Goal: Transaction & Acquisition: Book appointment/travel/reservation

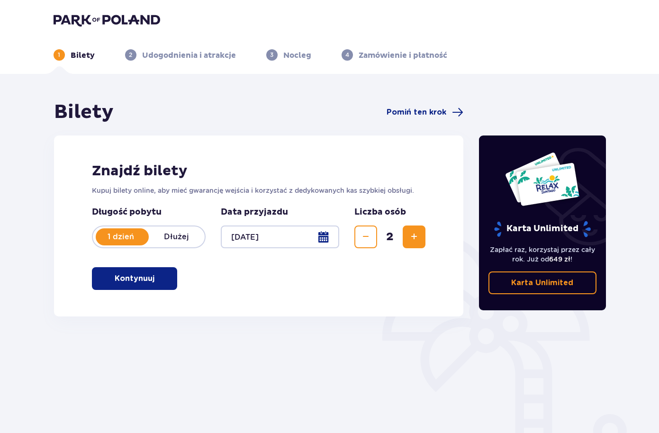
click at [133, 281] on p "Kontynuuj" at bounding box center [135, 279] width 40 height 10
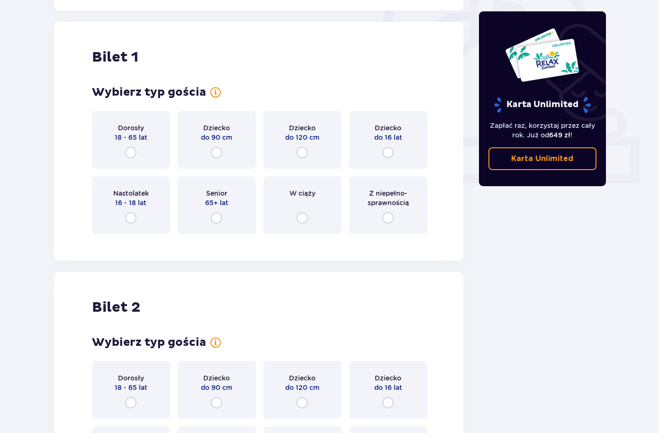
scroll to position [317, 0]
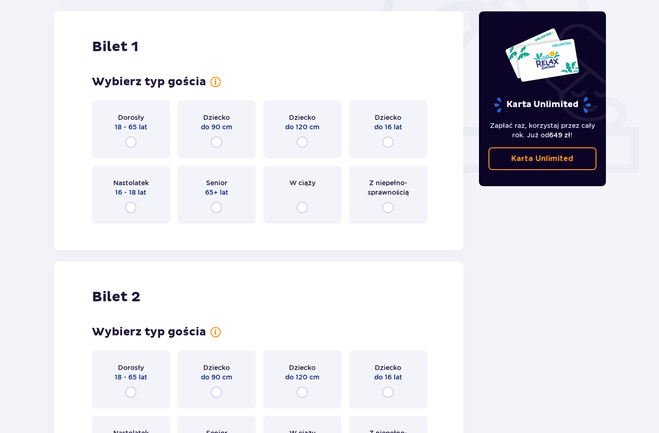
click at [130, 143] on input "radio" at bounding box center [130, 142] width 11 height 11
radio input "true"
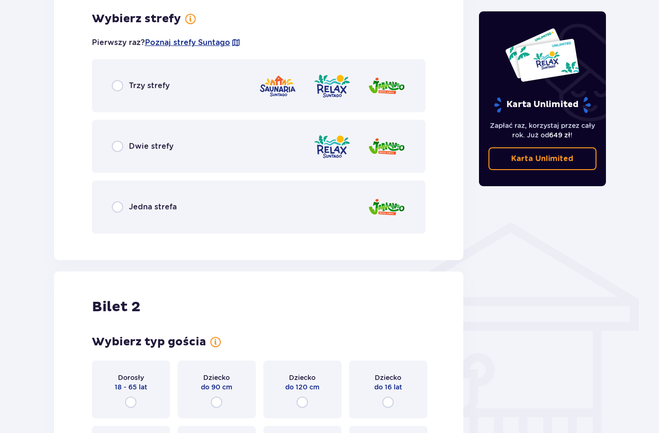
scroll to position [548, 0]
click at [119, 142] on input "radio" at bounding box center [117, 145] width 11 height 11
radio input "true"
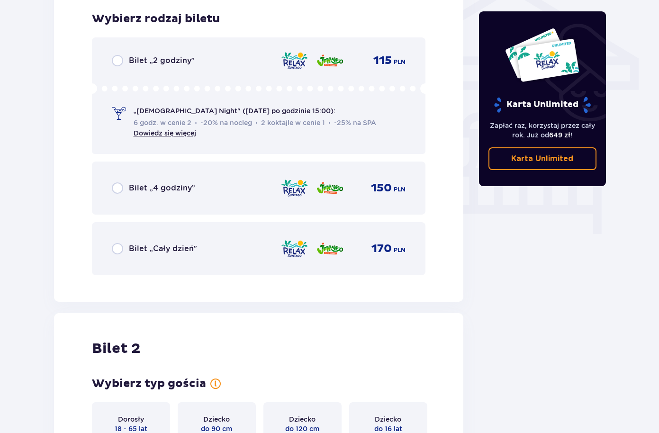
scroll to position [789, 0]
click at [181, 133] on link "Dowiedz się więcej" at bounding box center [165, 133] width 63 height 8
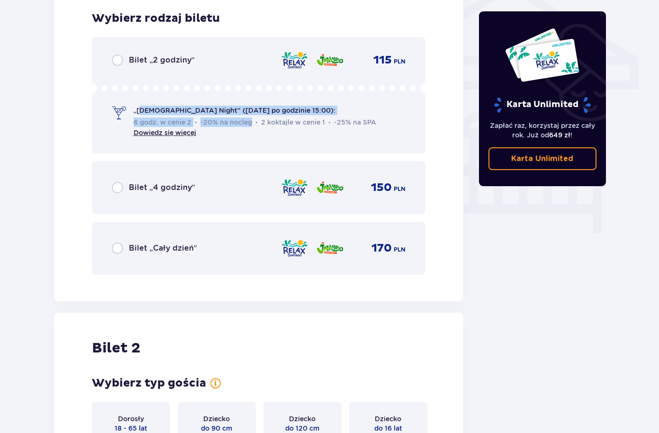
drag, startPoint x: 139, startPoint y: 110, endPoint x: 313, endPoint y: 113, distance: 173.5
click at [312, 113] on div "„Ladies Night" (czwartek po godzinie 15:00): 6 godz. w cenie 2 -20% na nocleg 2…" at bounding box center [257, 122] width 247 height 32
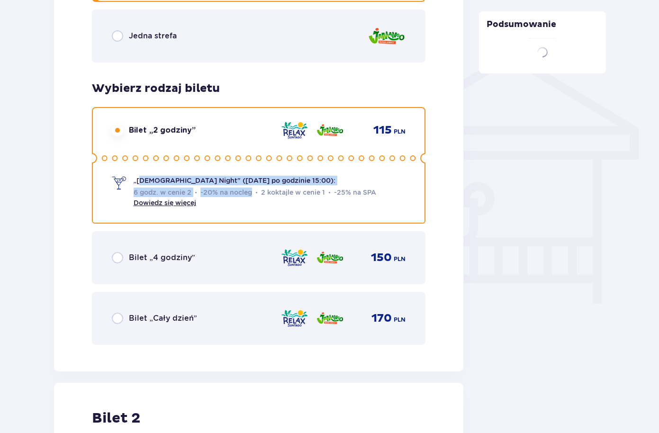
scroll to position [659, 0]
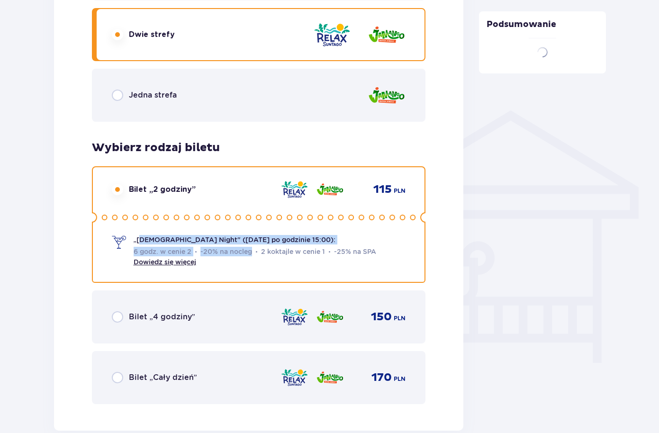
click at [61, 189] on div "Bilet 1 Wybierz typ gościa dla biletu o numerze 1 Dorosły 18 - 65 lat Dziecko d…" at bounding box center [259, 50] width 410 height 762
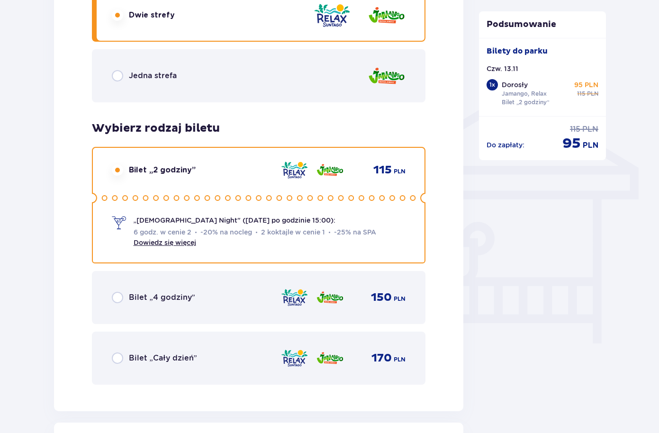
scroll to position [707, 0]
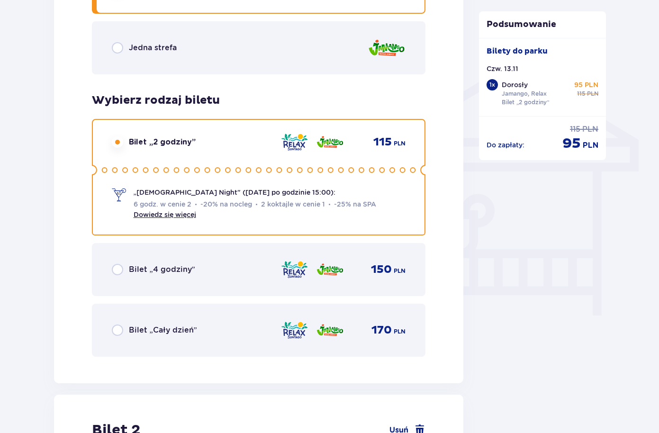
click at [122, 270] on input "radio" at bounding box center [117, 269] width 11 height 11
radio input "true"
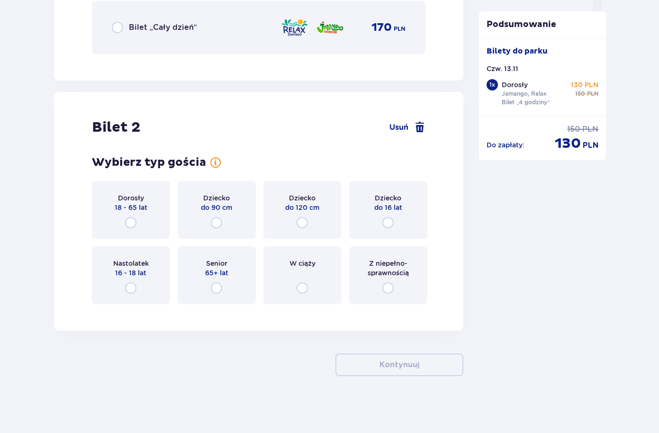
scroll to position [857, 0]
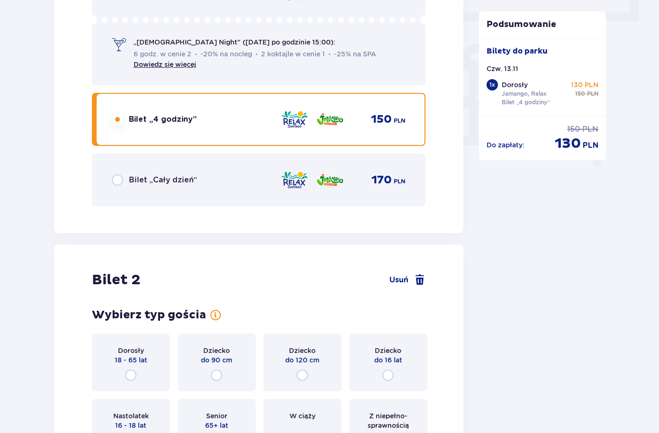
click at [114, 178] on input "radio" at bounding box center [117, 179] width 11 height 11
radio input "true"
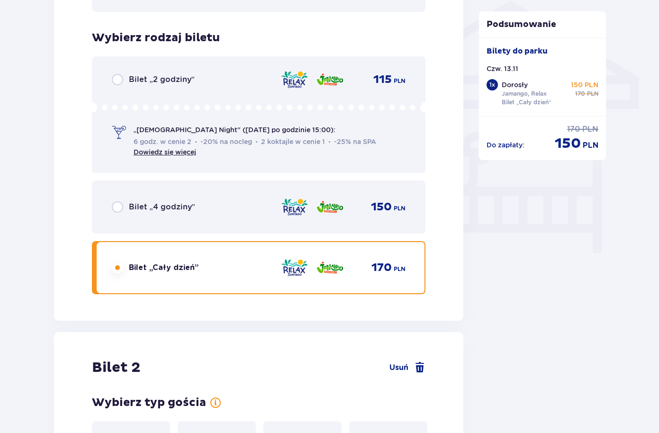
scroll to position [745, 0]
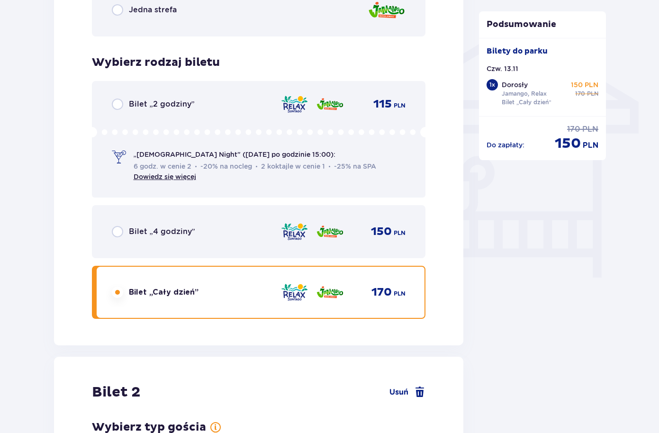
click at [119, 105] on input "radio" at bounding box center [117, 104] width 11 height 11
radio input "true"
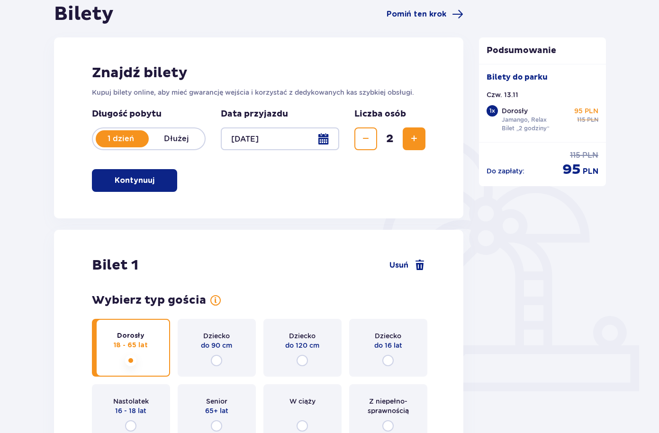
scroll to position [0, 0]
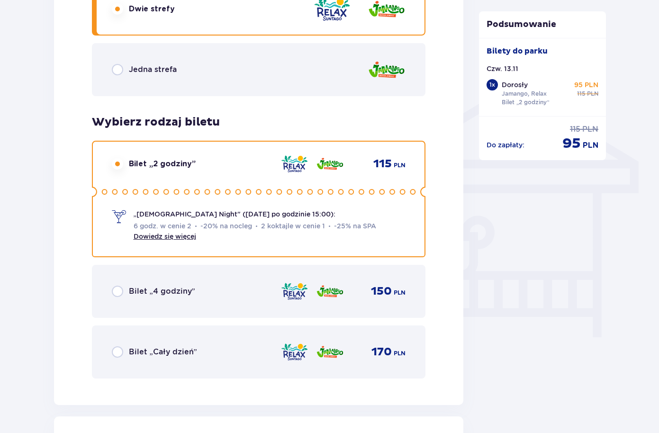
scroll to position [733, 0]
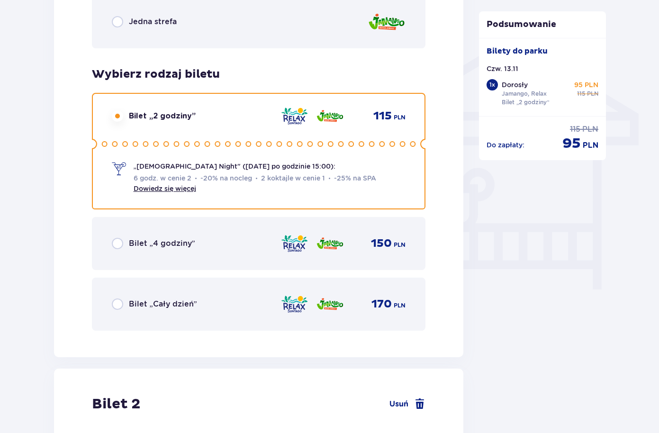
click at [115, 304] on input "radio" at bounding box center [117, 304] width 11 height 11
radio input "true"
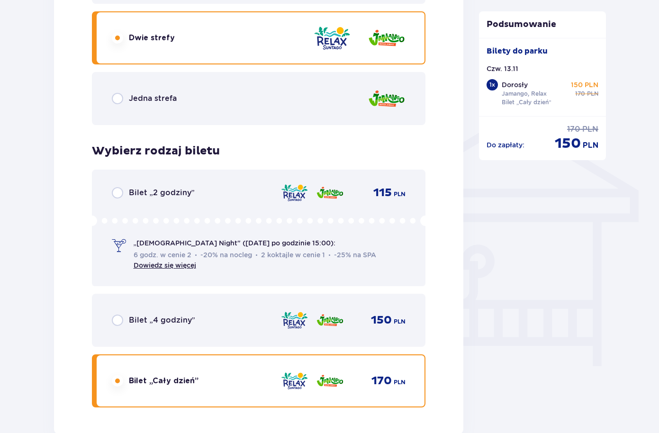
scroll to position [647, 0]
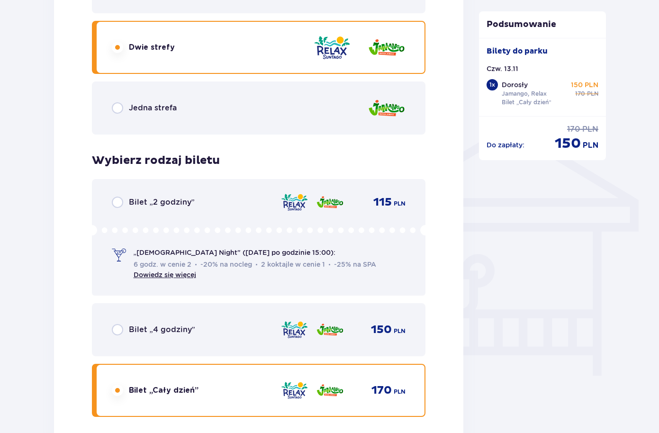
click at [116, 327] on input "radio" at bounding box center [117, 329] width 11 height 11
radio input "true"
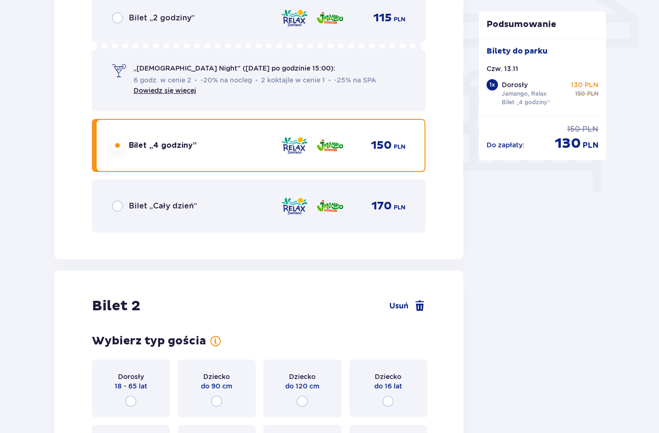
scroll to position [766, 0]
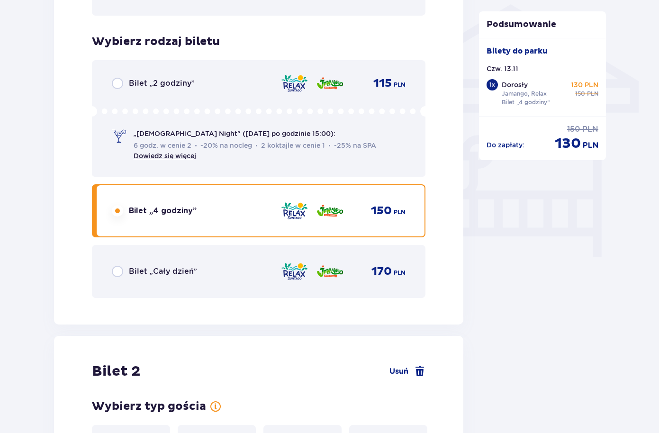
click at [114, 83] on input "radio" at bounding box center [117, 83] width 11 height 11
radio input "true"
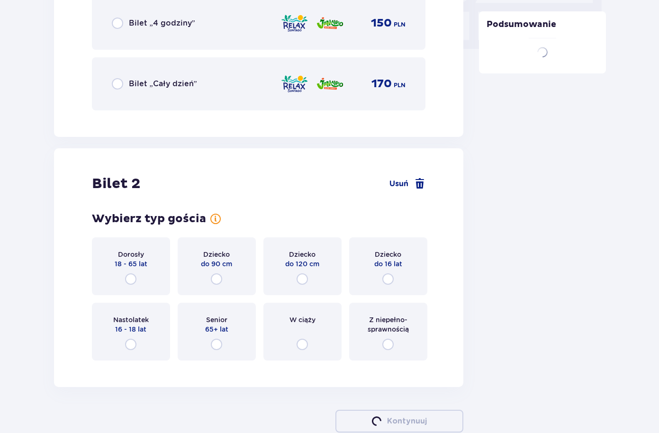
scroll to position [1010, 0]
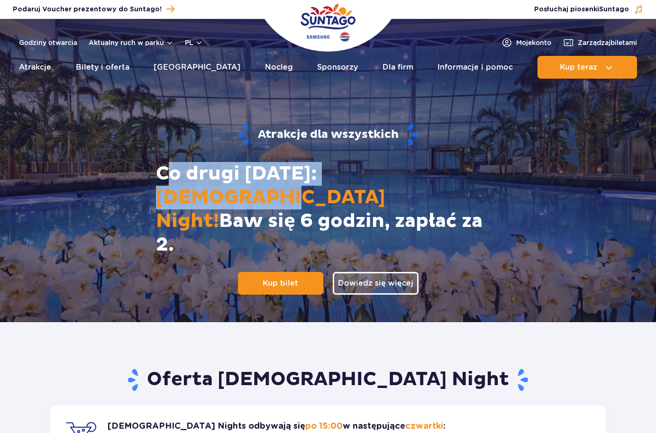
drag, startPoint x: 173, startPoint y: 197, endPoint x: 462, endPoint y: 209, distance: 289.4
click at [462, 208] on h1 "Co drugi czwartek: Ladies Night! Baw się 6 godzin, zapłać za 2." at bounding box center [327, 209] width 359 height 95
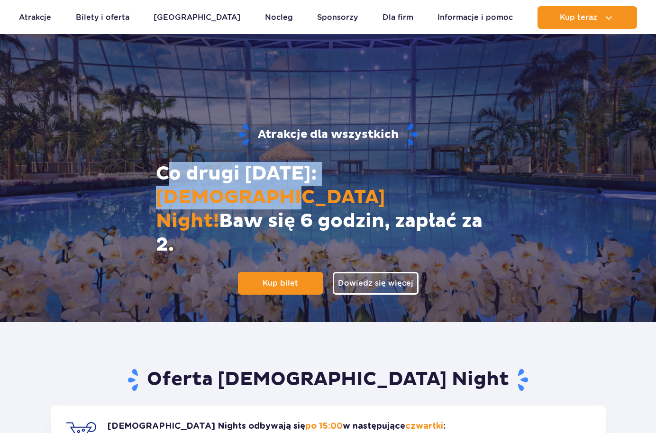
scroll to position [27, 0]
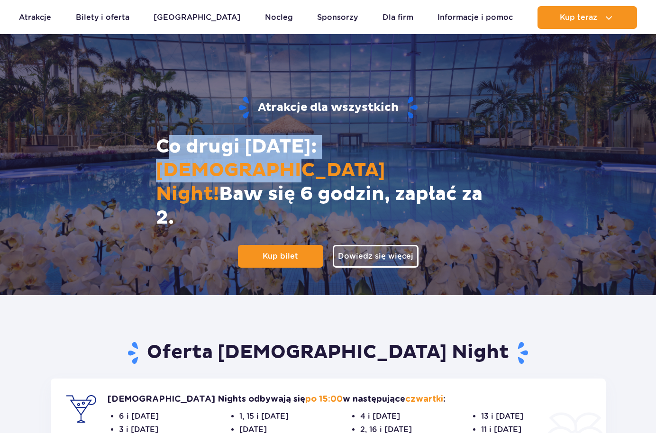
drag, startPoint x: 191, startPoint y: 187, endPoint x: 484, endPoint y: 197, distance: 293.1
click at [476, 195] on h1 "Co drugi czwartek: Ladies Night! Baw się 6 godzin, zapłać za 2." at bounding box center [327, 182] width 359 height 95
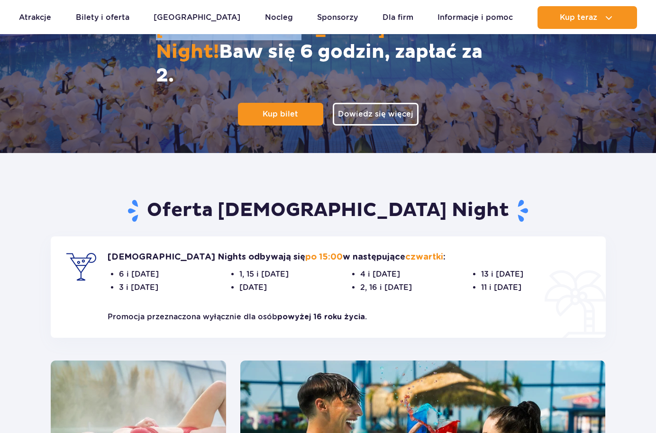
scroll to position [193, 0]
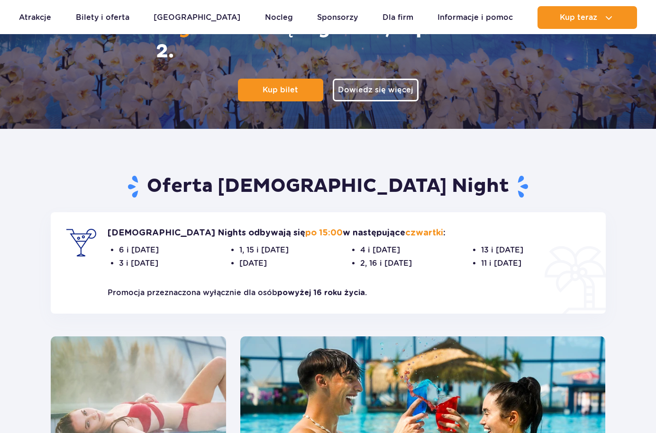
drag, startPoint x: 162, startPoint y: 234, endPoint x: 555, endPoint y: 252, distance: 393.9
click at [555, 252] on div "Ladies Nights odbywają się po 15:00 w następujące czwartki : 6 i 20 marca 3 i 1…" at bounding box center [328, 262] width 555 height 101
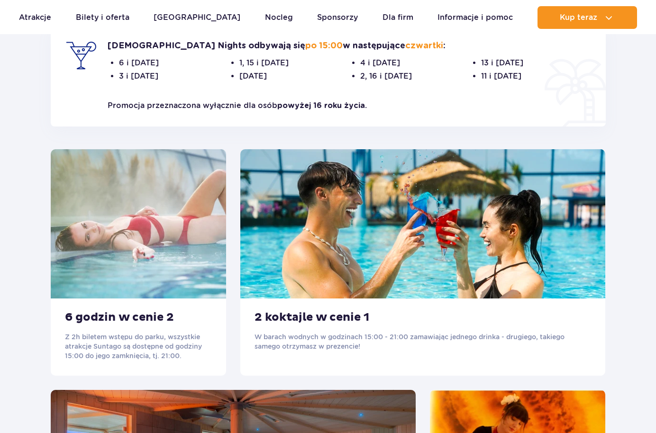
scroll to position [446, 0]
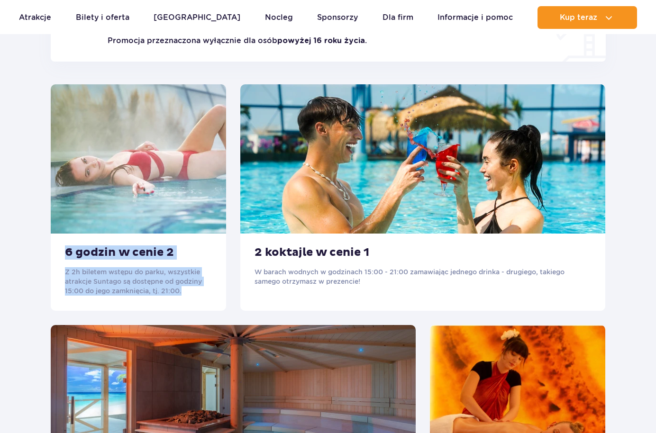
drag, startPoint x: 76, startPoint y: 252, endPoint x: 210, endPoint y: 292, distance: 140.5
click at [210, 292] on div "6 godzin w cenie 2 Z 2h biletem wstępu do parku, wszystkie atrakcje Suntago są …" at bounding box center [138, 272] width 175 height 77
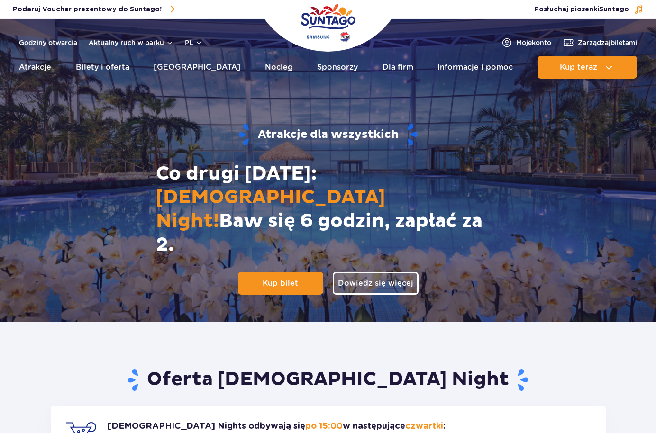
scroll to position [0, 0]
drag, startPoint x: 145, startPoint y: 207, endPoint x: 458, endPoint y: 226, distance: 313.9
click at [458, 226] on div "Atrakcje dla wszystkich Co drugi czwartek: Ladies Night! Baw się 6 godzin, zapł…" at bounding box center [328, 209] width 610 height 228
drag, startPoint x: 323, startPoint y: 166, endPoint x: 361, endPoint y: 170, distance: 38.6
click at [356, 147] on strong "Atrakcje dla wszystkich" at bounding box center [328, 135] width 610 height 24
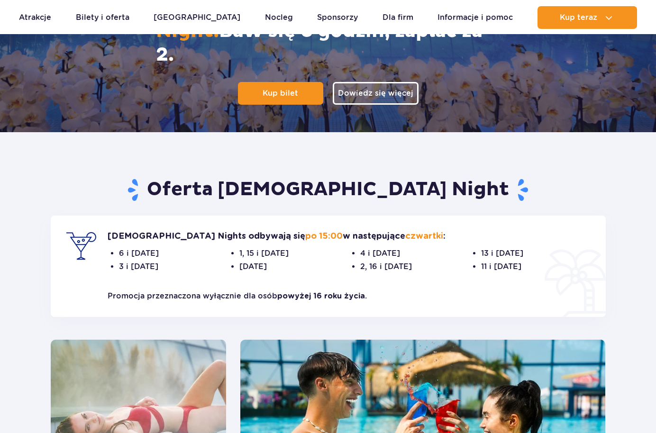
scroll to position [224, 0]
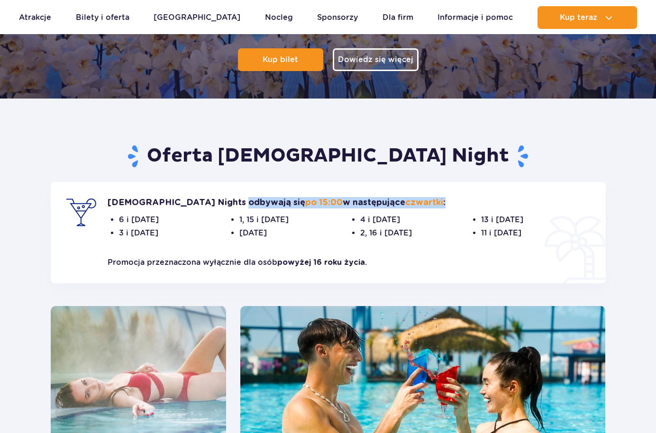
drag, startPoint x: 154, startPoint y: 202, endPoint x: 402, endPoint y: 201, distance: 247.9
click at [402, 201] on p "Ladies Nights odbywają się po 15:00 w następujące czwartki :" at bounding box center [349, 202] width 483 height 11
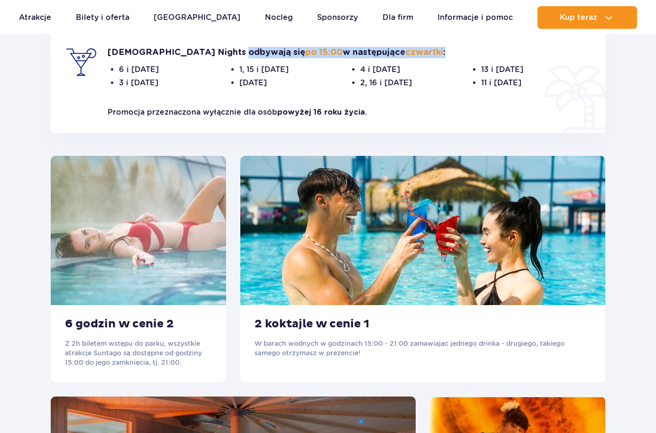
scroll to position [486, 0]
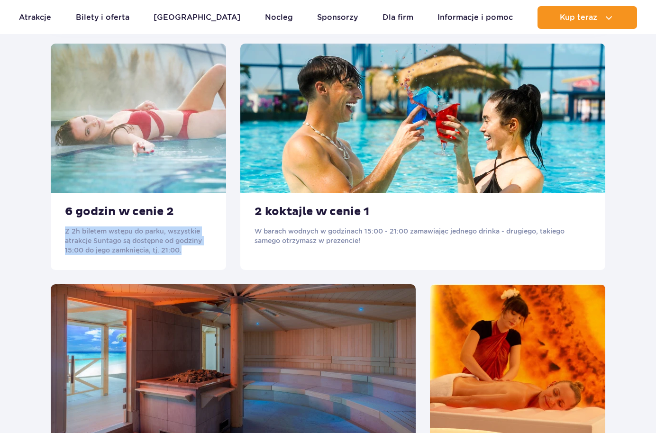
drag, startPoint x: 60, startPoint y: 222, endPoint x: 184, endPoint y: 250, distance: 127.0
click at [184, 250] on div "6 godzin w cenie 2 Z 2h biletem wstępu do parku, wszystkie atrakcje Suntago są …" at bounding box center [138, 231] width 175 height 77
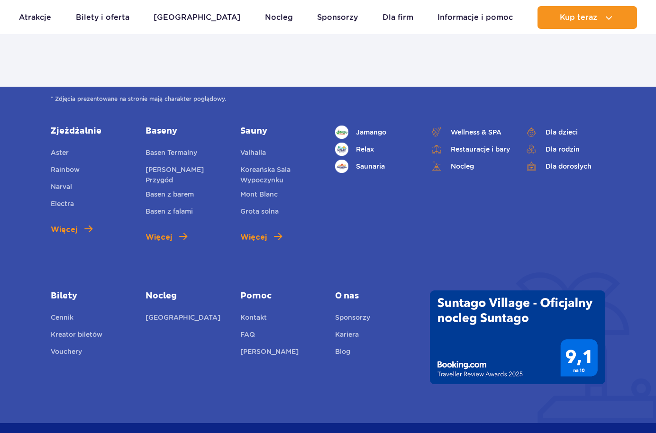
scroll to position [1866, 0]
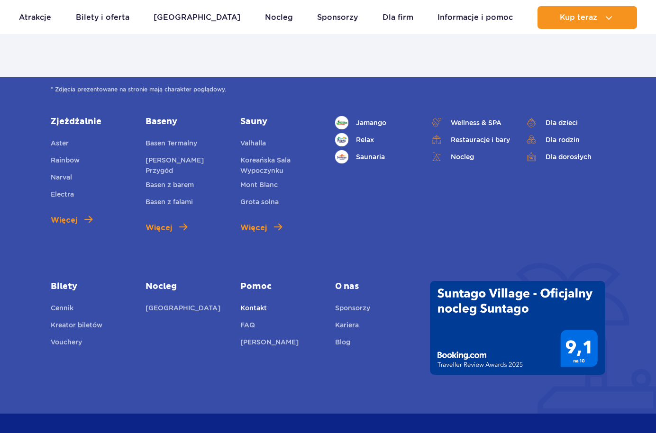
click at [253, 303] on link "Kontakt" at bounding box center [253, 309] width 27 height 13
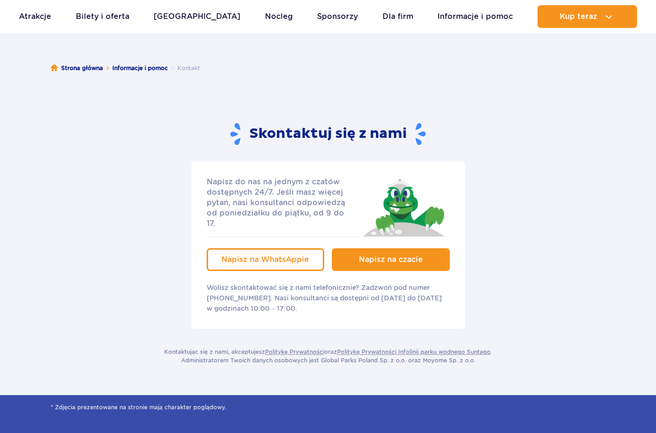
click at [374, 248] on link "Napisz na czacie" at bounding box center [391, 259] width 118 height 23
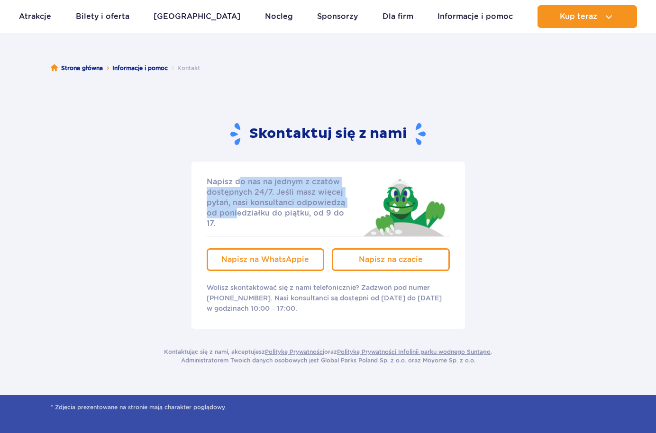
drag, startPoint x: 212, startPoint y: 183, endPoint x: 343, endPoint y: 206, distance: 133.4
click at [343, 206] on div "Napisz do nas na jednym z czatów dostępnych 24/7. Jeśli masz więcej pytań, nasi…" at bounding box center [329, 245] width 274 height 167
click at [374, 255] on span "Napisz na czacie" at bounding box center [391, 259] width 64 height 9
